Goal: Use online tool/utility: Utilize a website feature to perform a specific function

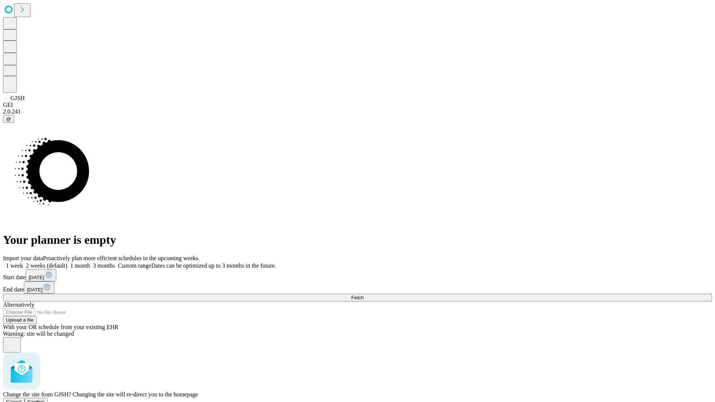
click at [45, 399] on span "Confirm" at bounding box center [37, 402] width 18 height 6
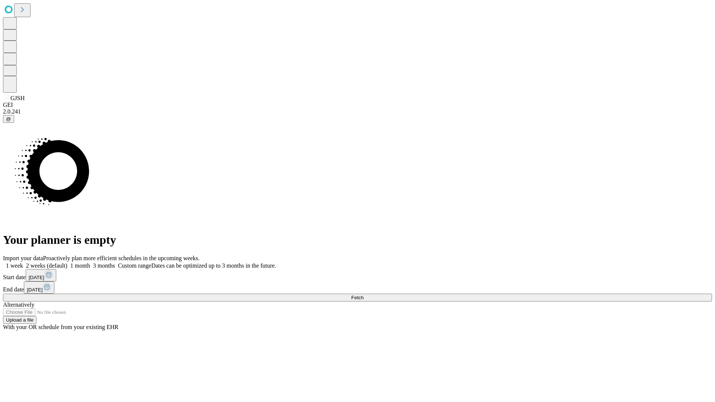
click at [90, 263] on label "1 month" at bounding box center [78, 266] width 23 height 6
click at [364, 295] on span "Fetch" at bounding box center [357, 298] width 12 height 6
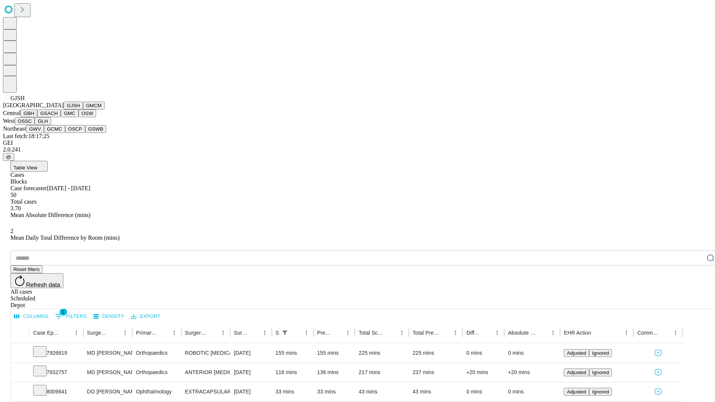
click at [83, 110] on button "GMCM" at bounding box center [94, 106] width 22 height 8
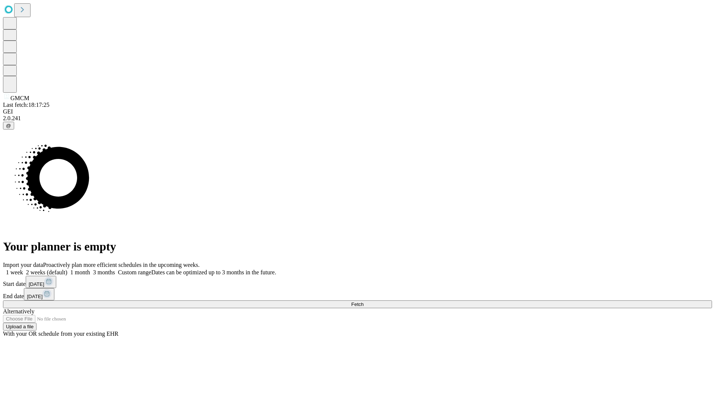
click at [364, 302] on span "Fetch" at bounding box center [357, 305] width 12 height 6
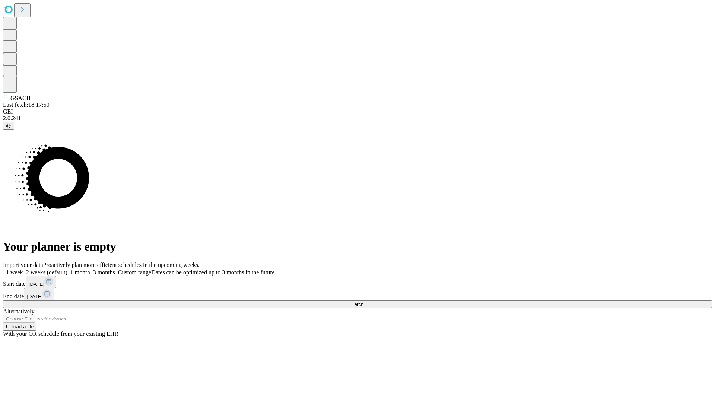
click at [90, 269] on label "1 month" at bounding box center [78, 272] width 23 height 6
click at [364, 302] on span "Fetch" at bounding box center [357, 305] width 12 height 6
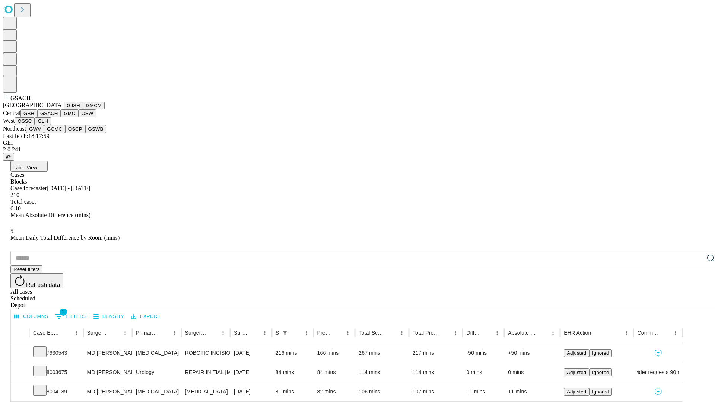
click at [61, 117] on button "GMC" at bounding box center [70, 114] width 18 height 8
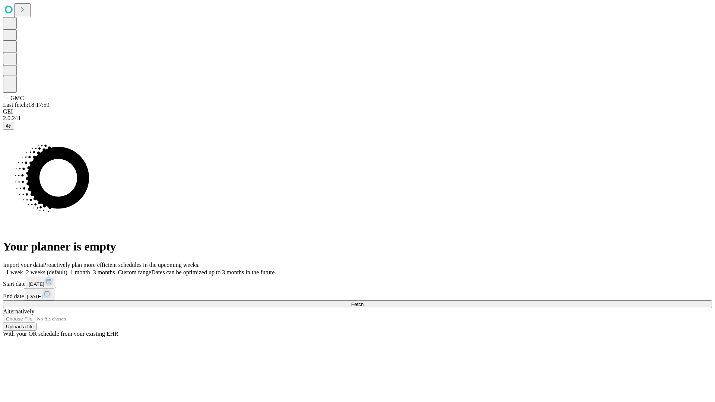
click at [90, 269] on label "1 month" at bounding box center [78, 272] width 23 height 6
click at [364, 302] on span "Fetch" at bounding box center [357, 305] width 12 height 6
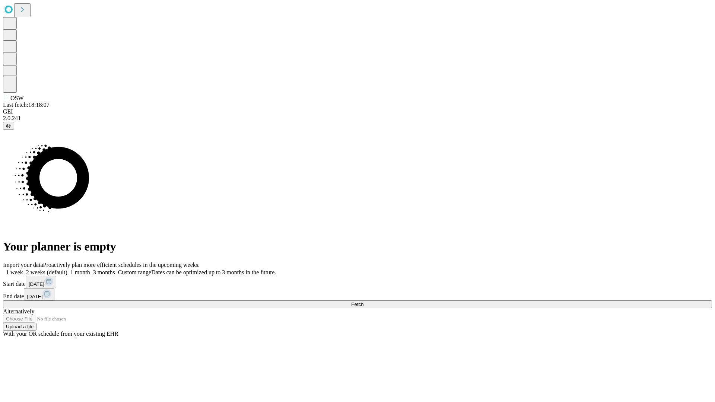
click at [90, 269] on label "1 month" at bounding box center [78, 272] width 23 height 6
click at [364, 302] on span "Fetch" at bounding box center [357, 305] width 12 height 6
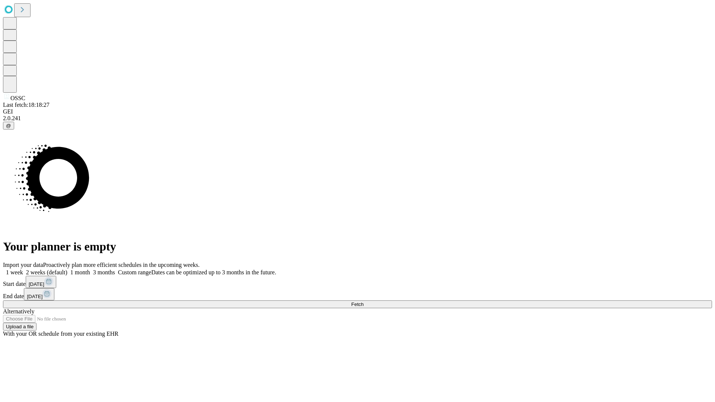
click at [90, 269] on label "1 month" at bounding box center [78, 272] width 23 height 6
click at [364, 302] on span "Fetch" at bounding box center [357, 305] width 12 height 6
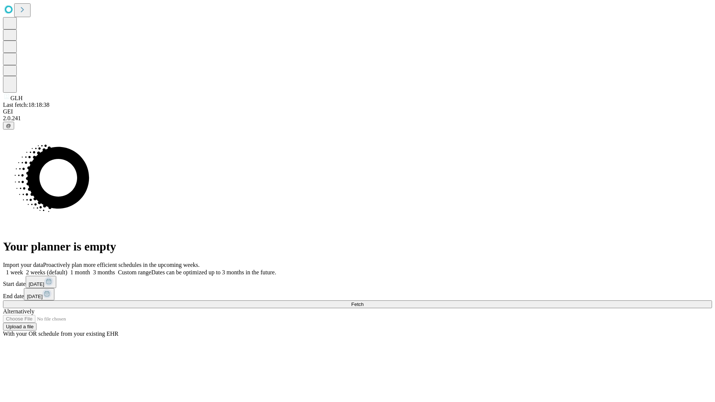
click at [90, 269] on label "1 month" at bounding box center [78, 272] width 23 height 6
click at [364, 302] on span "Fetch" at bounding box center [357, 305] width 12 height 6
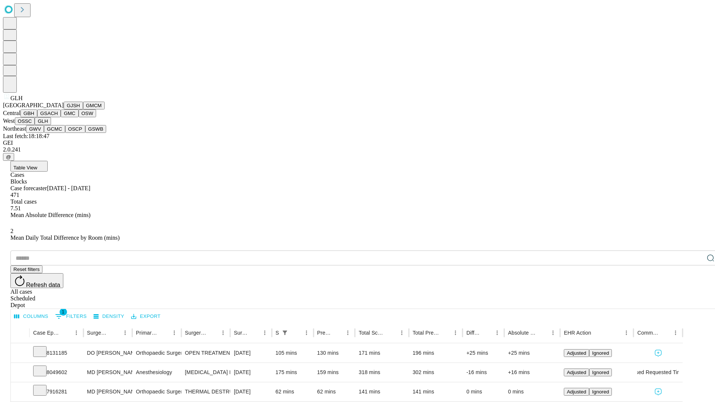
click at [44, 133] on button "GWV" at bounding box center [35, 129] width 18 height 8
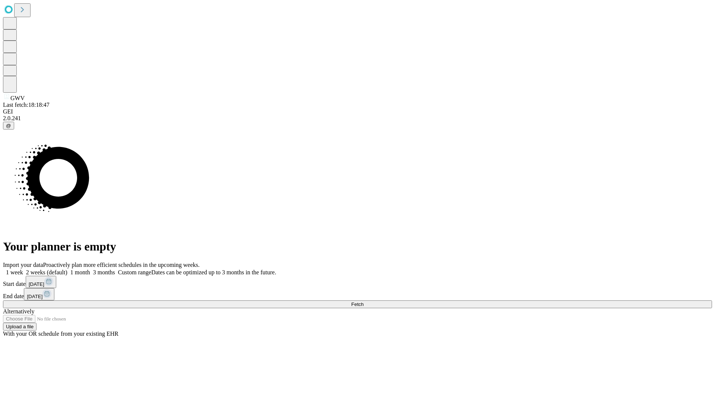
click at [90, 269] on label "1 month" at bounding box center [78, 272] width 23 height 6
click at [364, 302] on span "Fetch" at bounding box center [357, 305] width 12 height 6
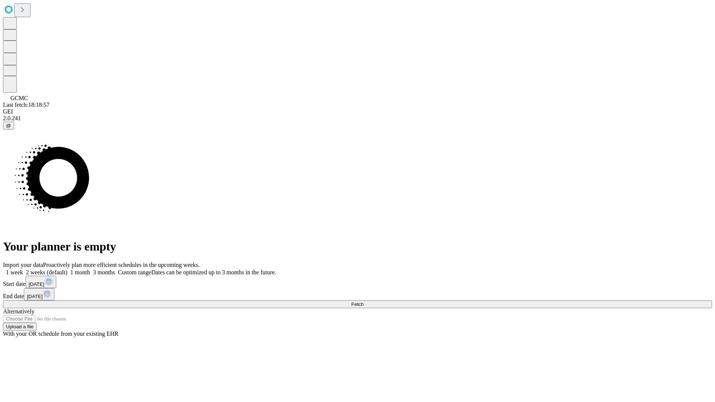
click at [90, 269] on label "1 month" at bounding box center [78, 272] width 23 height 6
click at [364, 302] on span "Fetch" at bounding box center [357, 305] width 12 height 6
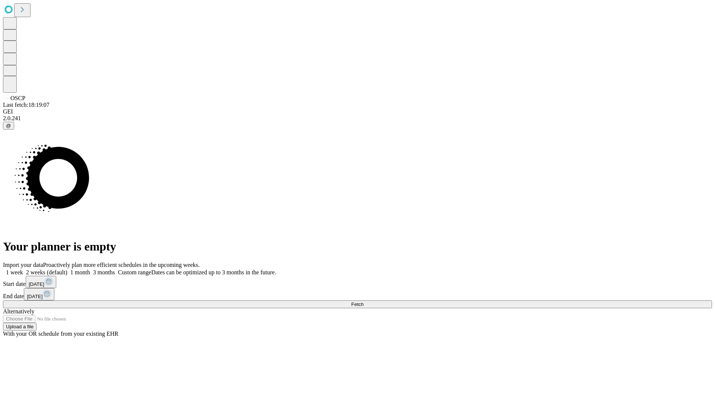
click at [364, 302] on span "Fetch" at bounding box center [357, 305] width 12 height 6
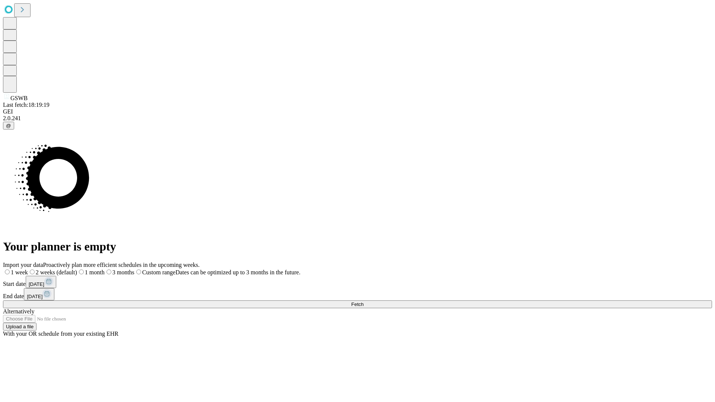
click at [105, 269] on label "1 month" at bounding box center [91, 272] width 28 height 6
click at [364, 302] on span "Fetch" at bounding box center [357, 305] width 12 height 6
